Goal: Information Seeking & Learning: Learn about a topic

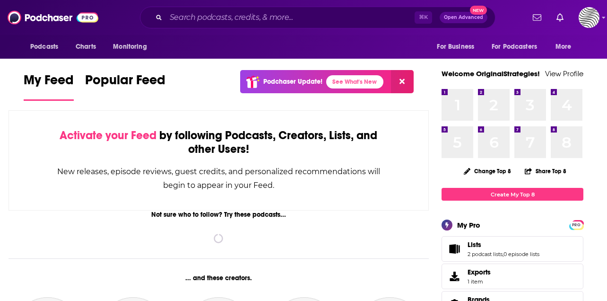
click at [246, 26] on div "⌘ K Open Advanced New" at bounding box center [317, 18] width 355 height 22
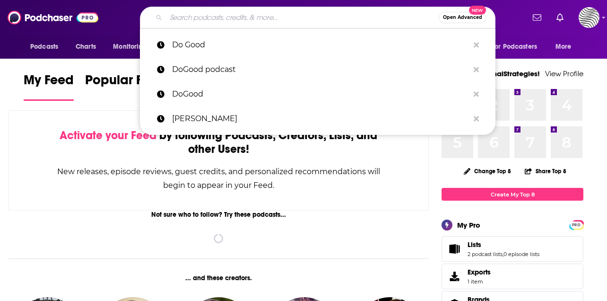
click at [246, 20] on input "Search podcasts, credits, & more..." at bounding box center [302, 17] width 273 height 15
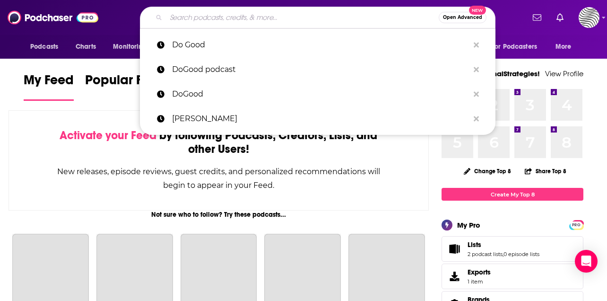
paste input "The Best People with [PERSON_NAME]. MSNBC."
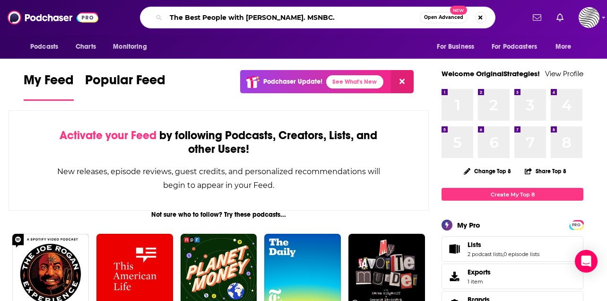
type input "The Best People with [PERSON_NAME]. MSNBC."
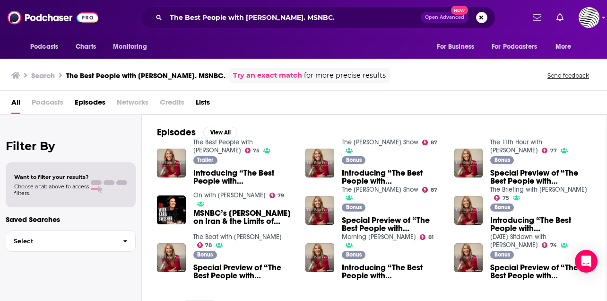
click at [173, 156] on img "Introducing “The Best People with Nicolle Wallace”" at bounding box center [171, 162] width 29 height 29
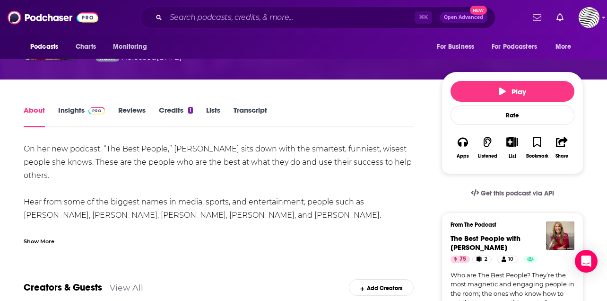
scroll to position [98, 0]
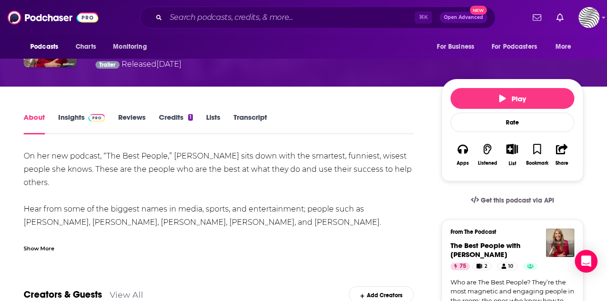
click at [71, 120] on link "Insights" at bounding box center [81, 124] width 47 height 22
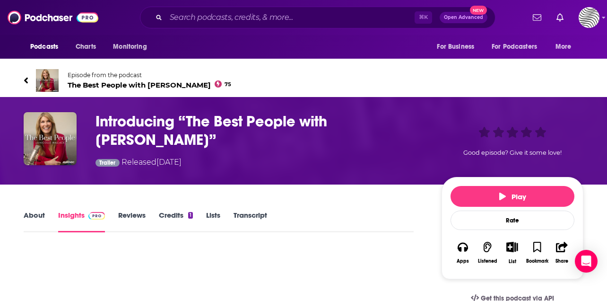
scroll to position [105, 0]
